Goal: Information Seeking & Learning: Learn about a topic

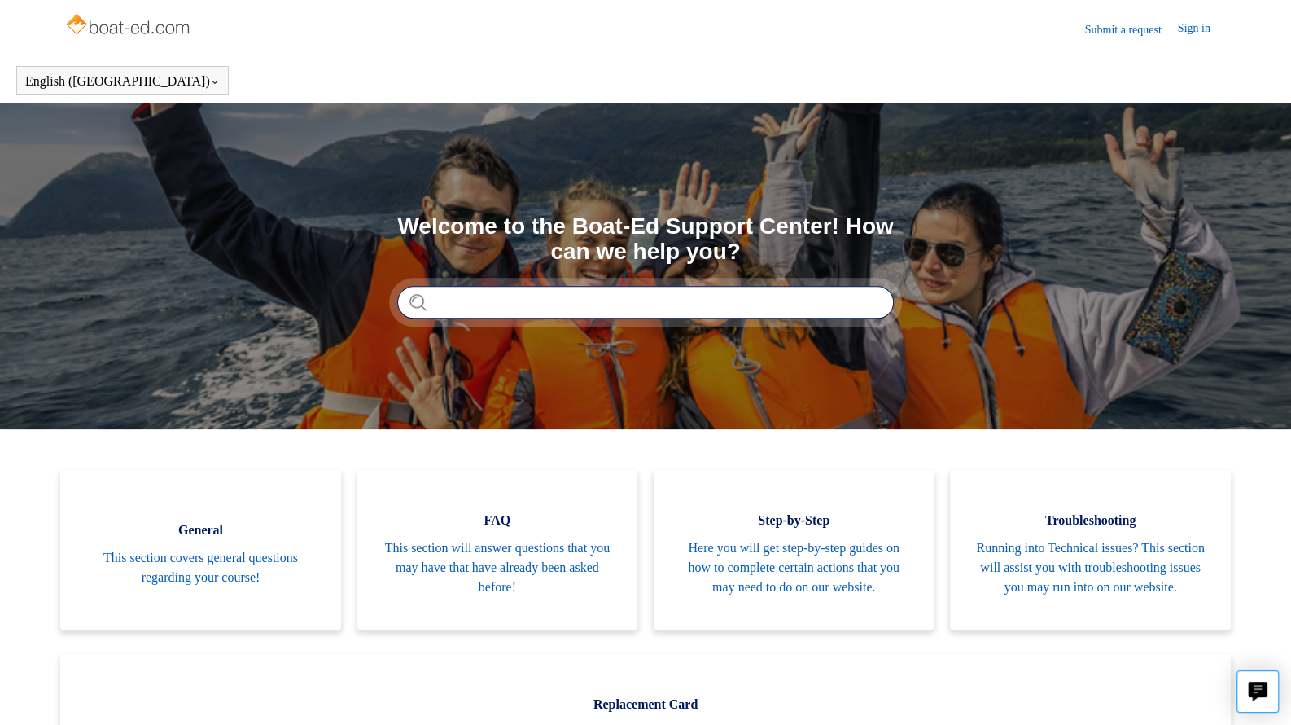
click at [458, 303] on input "Search" at bounding box center [645, 302] width 497 height 33
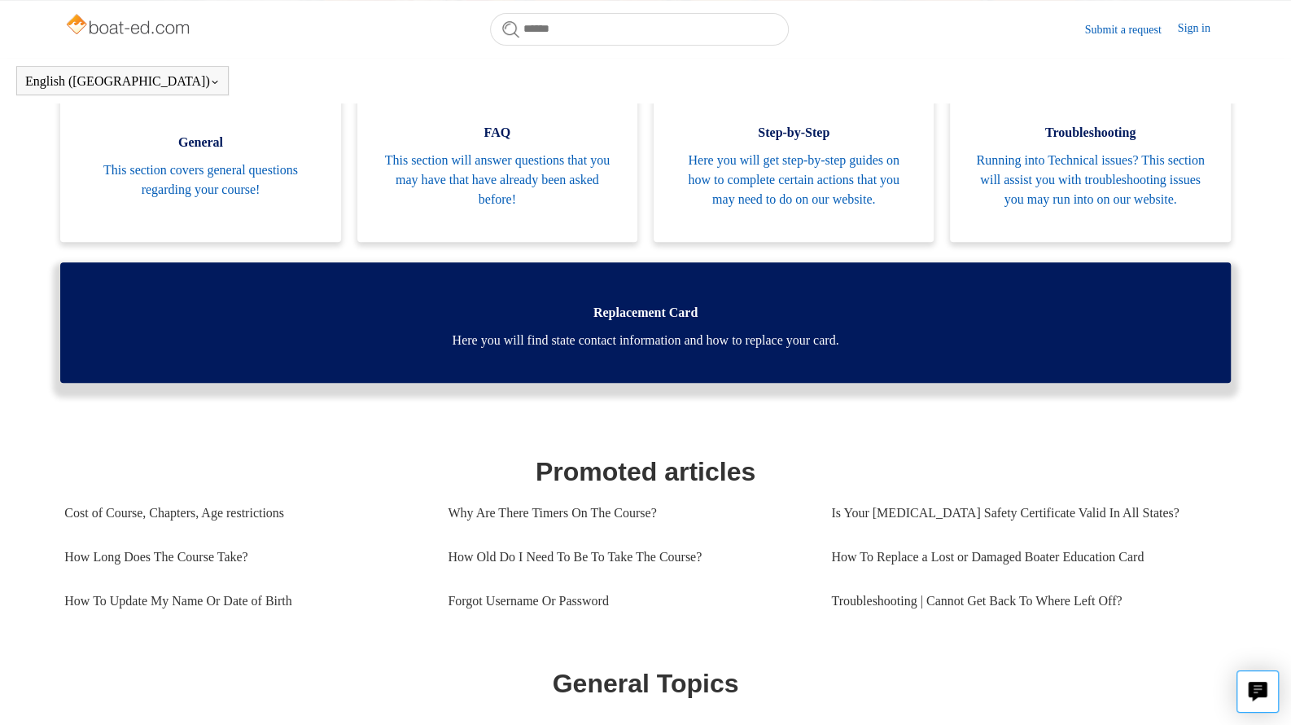
scroll to position [420, 0]
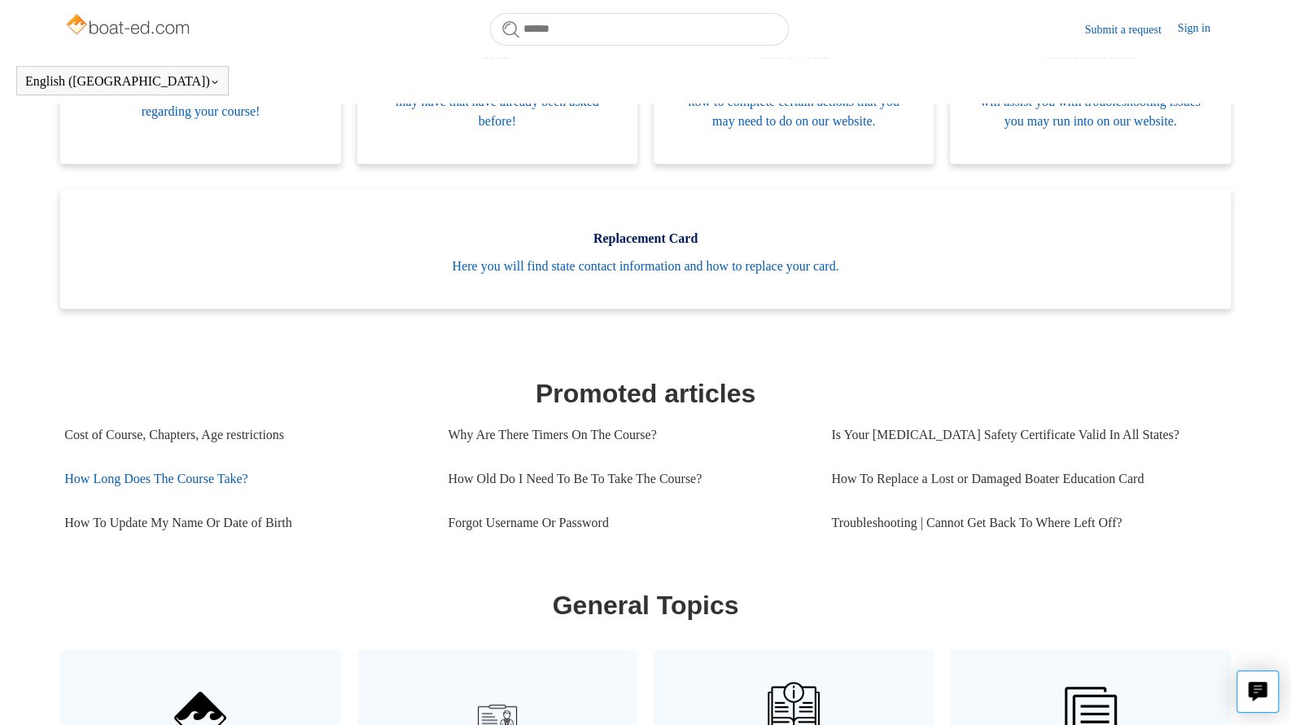
click at [183, 500] on link "How Long Does The Course Take?" at bounding box center [243, 479] width 359 height 44
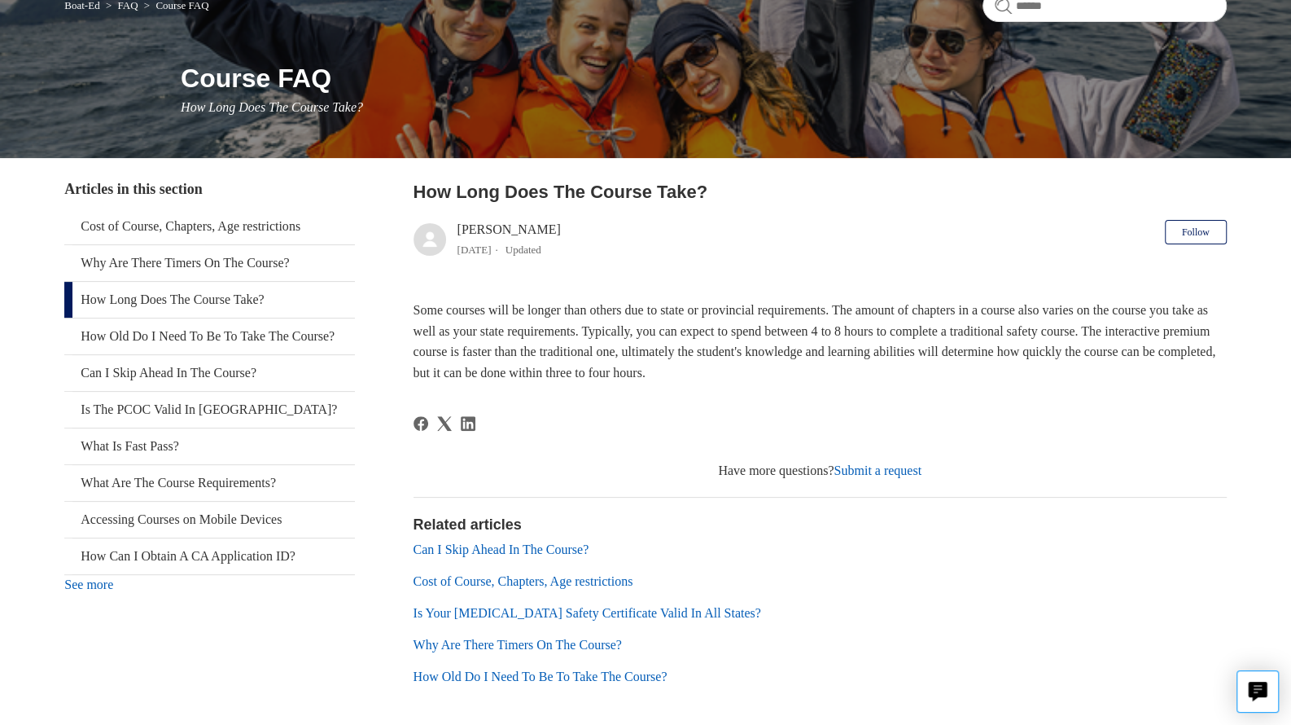
scroll to position [229, 0]
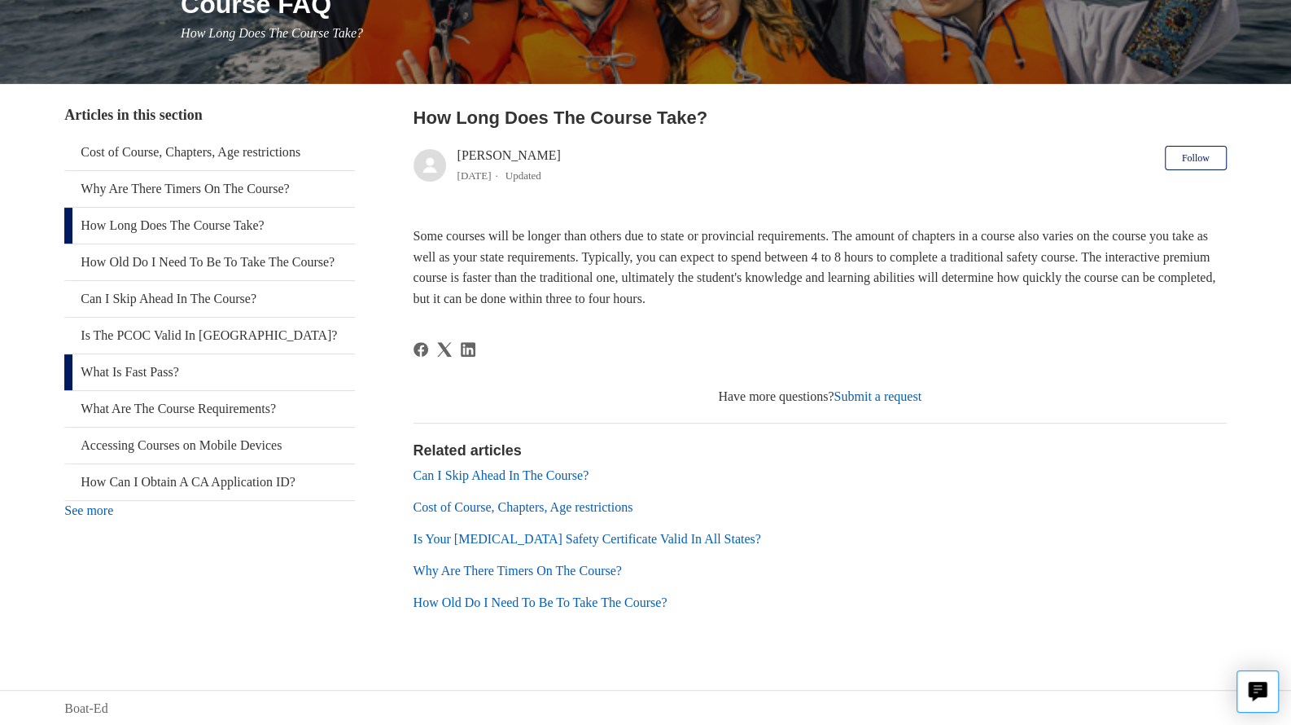
click at [103, 390] on link "What Is Fast Pass?" at bounding box center [209, 372] width 291 height 36
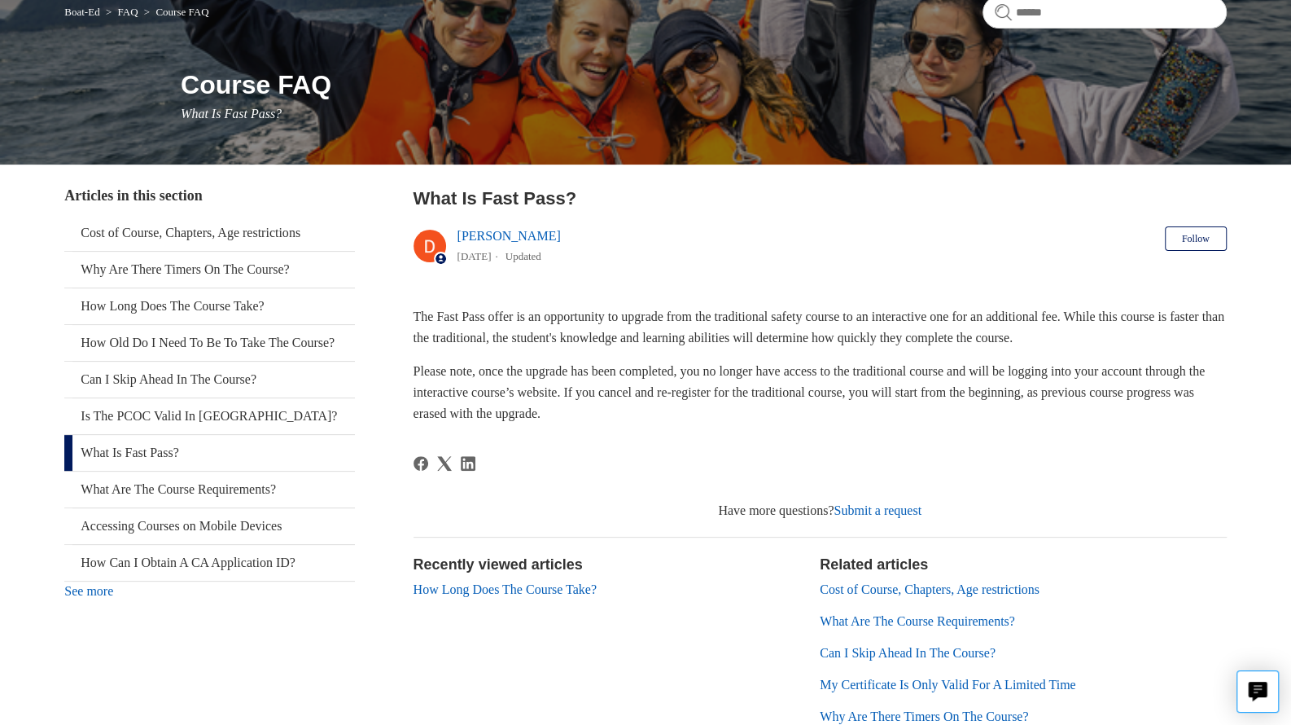
scroll to position [155, 0]
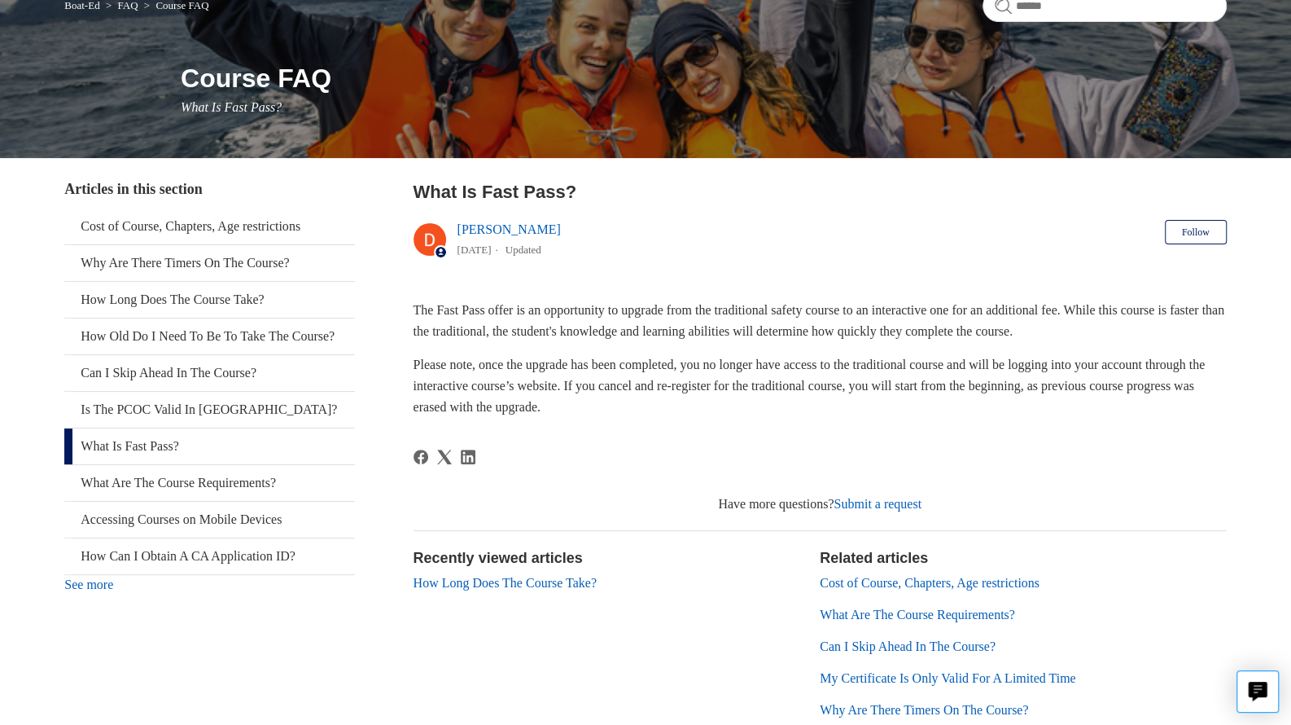
click at [69, 464] on link "What Is Fast Pass?" at bounding box center [209, 446] width 291 height 36
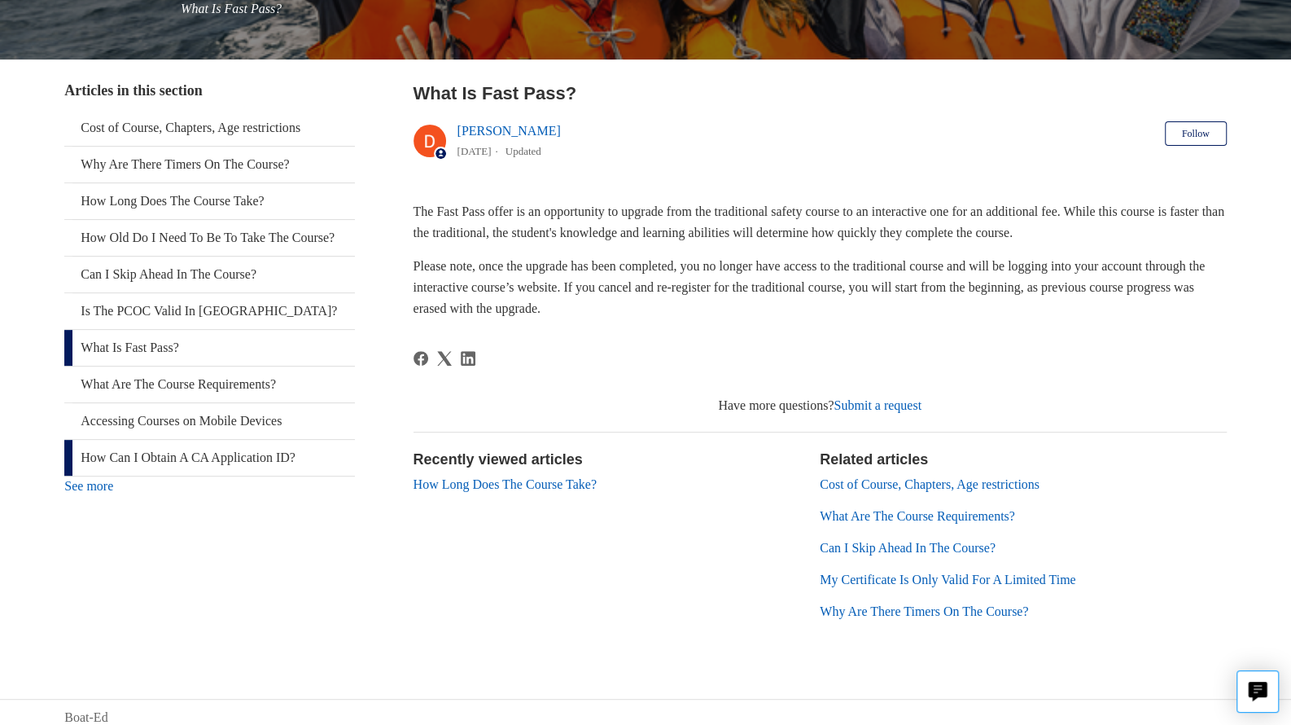
scroll to position [262, 0]
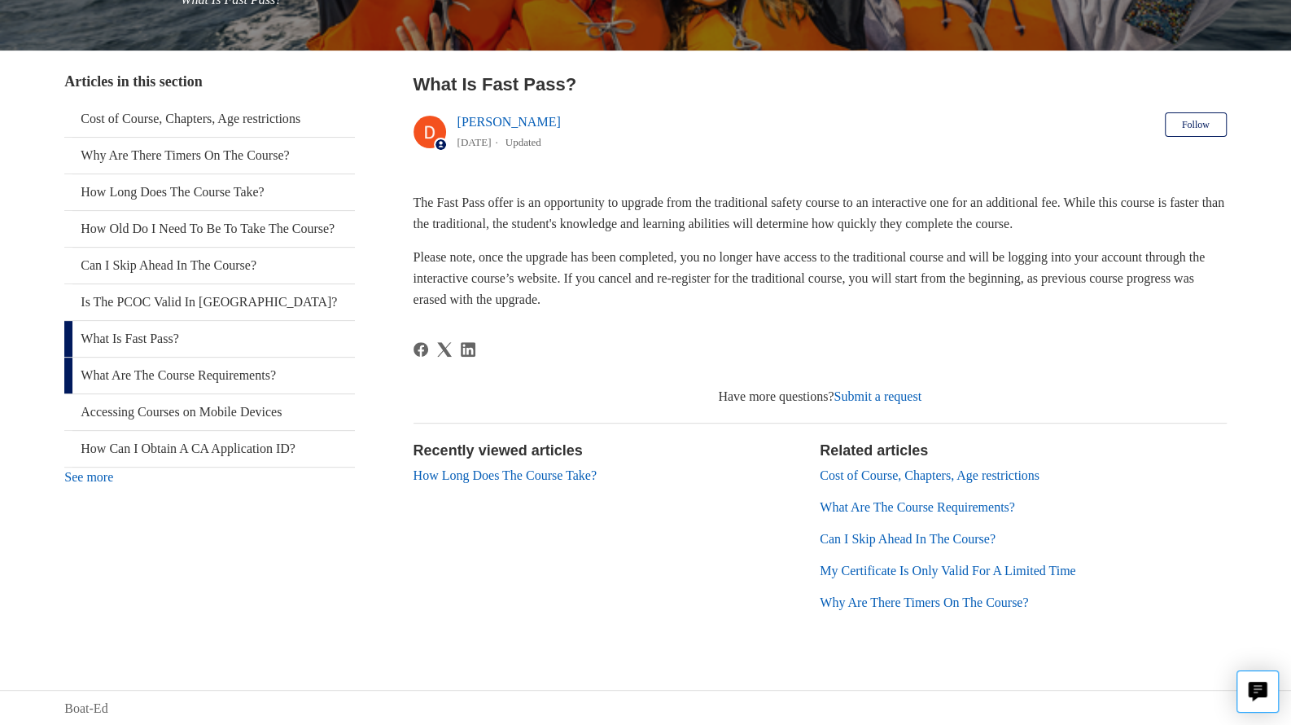
click at [156, 393] on link "What Are The Course Requirements?" at bounding box center [209, 375] width 291 height 36
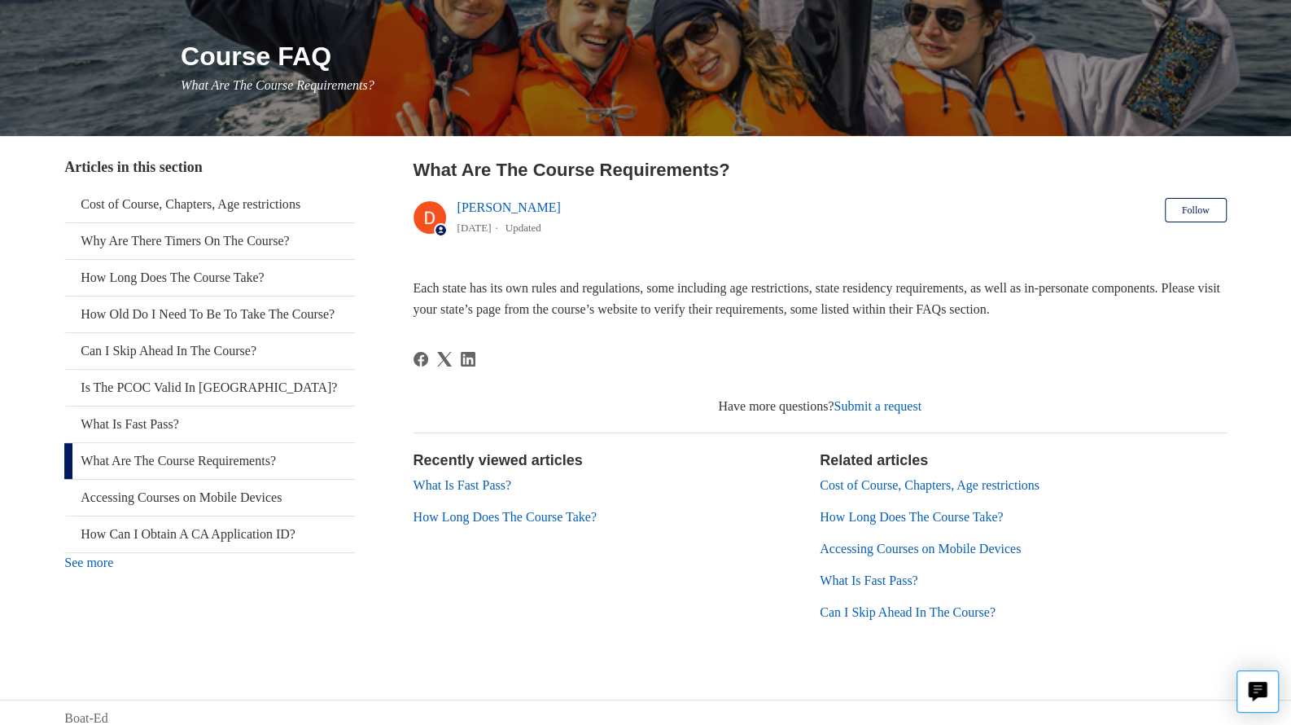
scroll to position [187, 0]
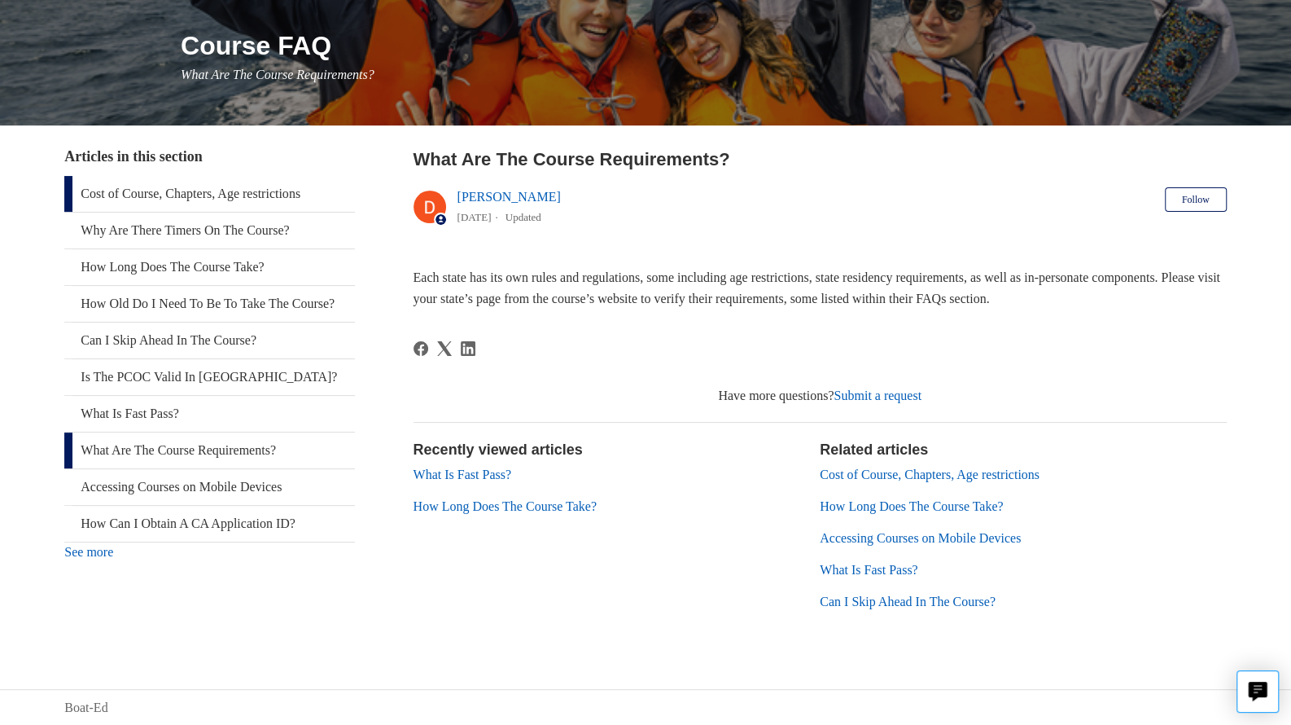
click at [217, 198] on link "Cost of Course, Chapters, Age restrictions" at bounding box center [209, 194] width 291 height 36
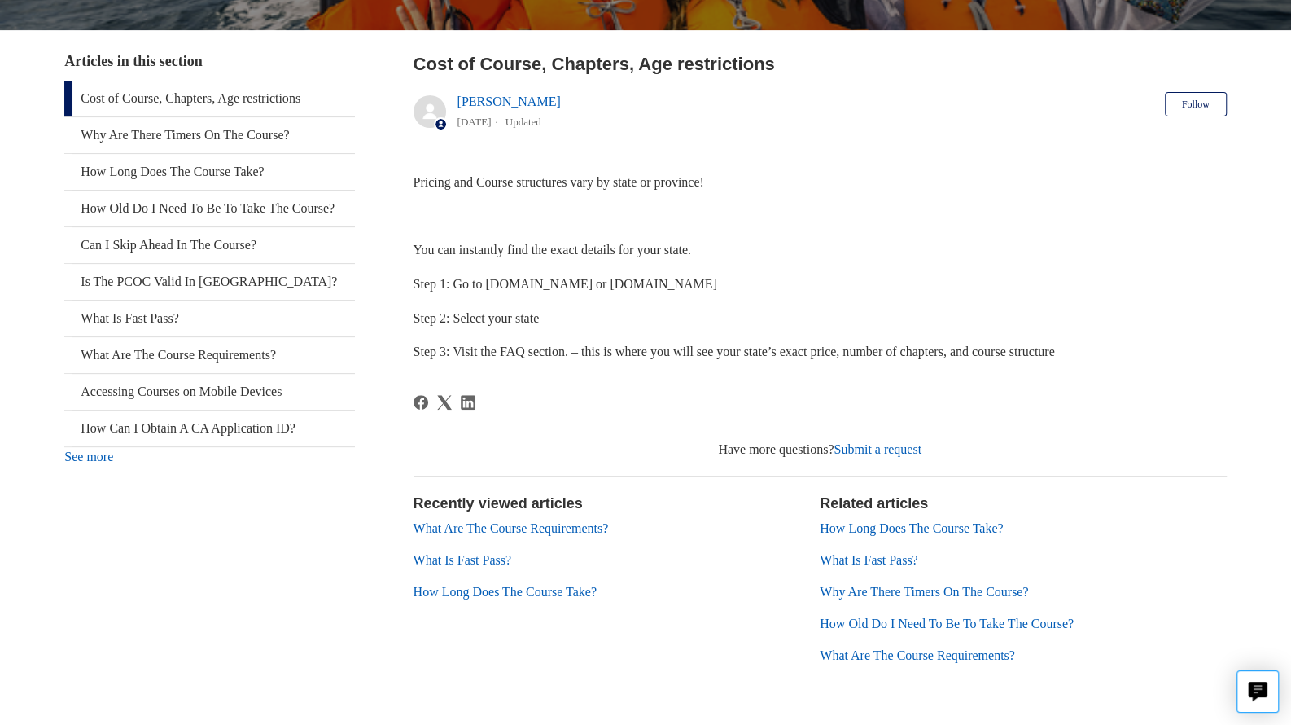
scroll to position [309, 0]
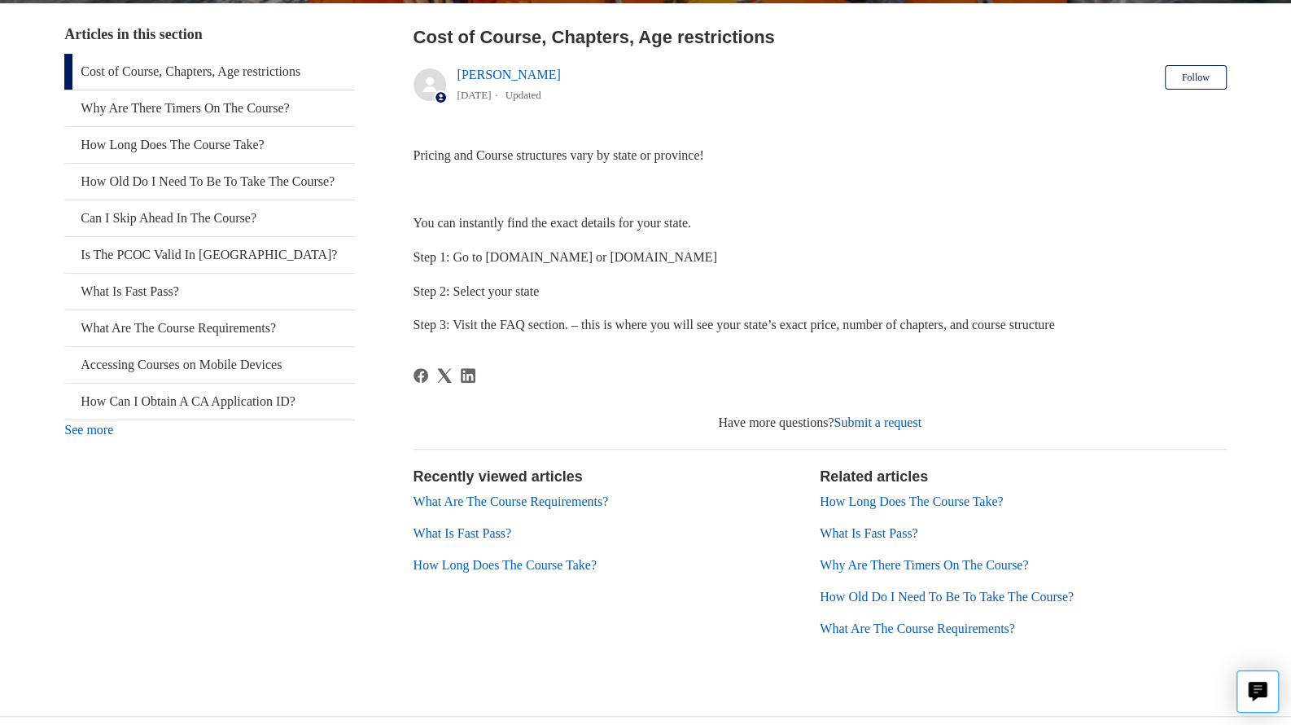
click at [69, 436] on link "See more" at bounding box center [88, 430] width 49 height 14
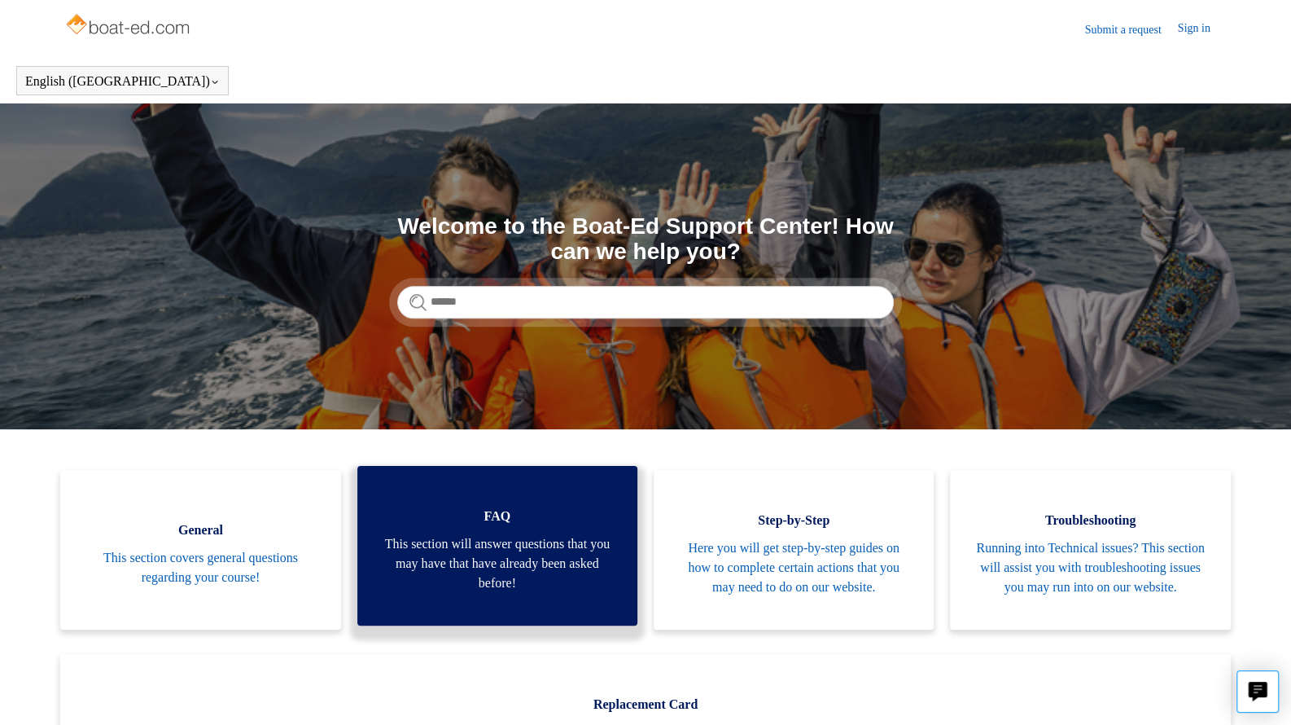
click at [493, 526] on span "FAQ" at bounding box center [497, 516] width 231 height 20
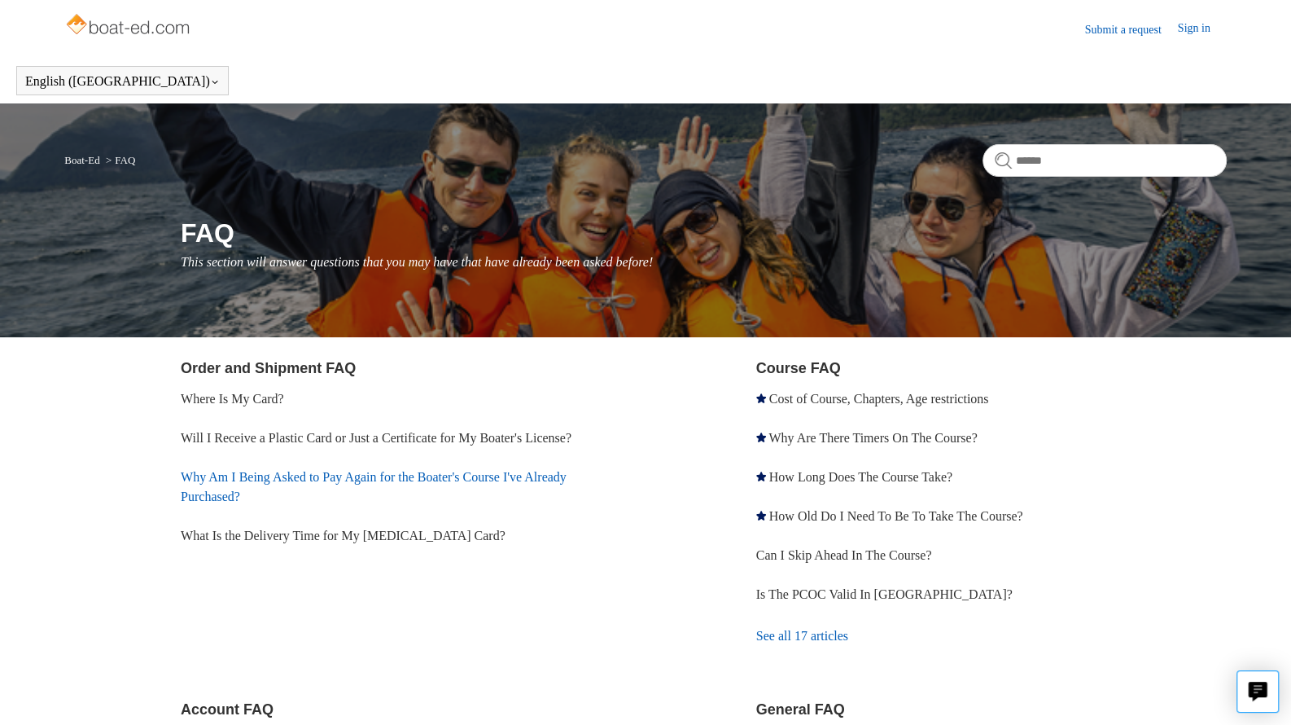
click at [452, 477] on link "Why Am I Being Asked to Pay Again for the Boater's Course I've Already Purchase…" at bounding box center [374, 486] width 386 height 33
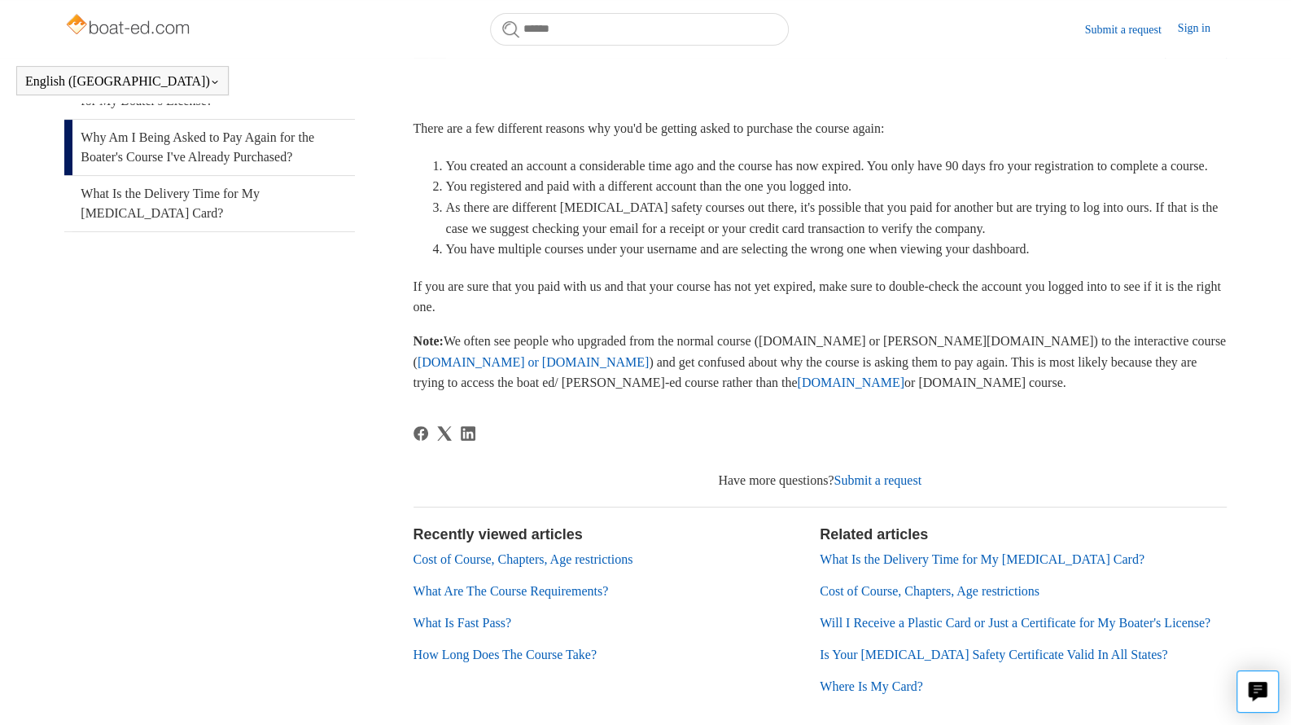
scroll to position [335, 0]
